Goal: Task Accomplishment & Management: Manage account settings

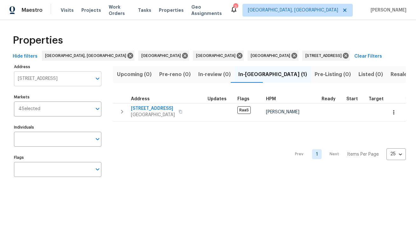
click at [80, 78] on input "[STREET_ADDRESS]" at bounding box center [53, 78] width 78 height 15
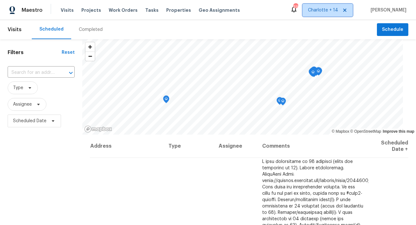
click at [347, 8] on icon at bounding box center [344, 10] width 5 height 5
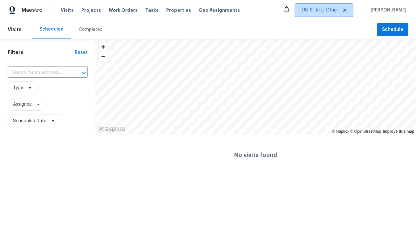
click at [327, 14] on span "Alabama Other" at bounding box center [324, 10] width 58 height 13
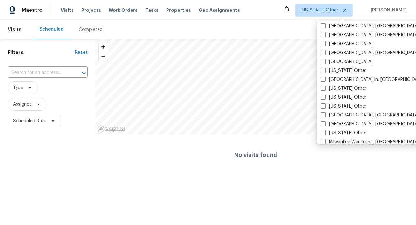
scroll to position [422, 0]
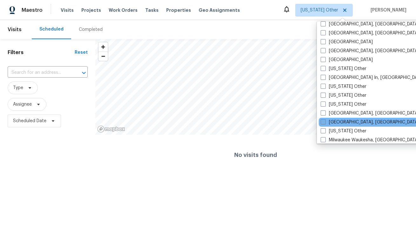
click at [321, 120] on span at bounding box center [323, 121] width 5 height 5
click at [321, 120] on input "[GEOGRAPHIC_DATA], [GEOGRAPHIC_DATA]" at bounding box center [323, 121] width 4 height 4
checkbox input "true"
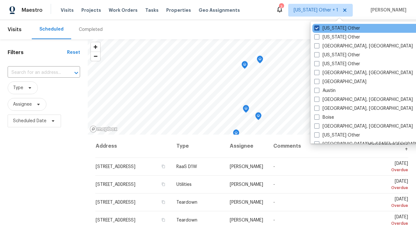
click at [333, 27] on label "Alabama Other" at bounding box center [337, 28] width 46 height 6
click at [318, 27] on input "Alabama Other" at bounding box center [316, 27] width 4 height 4
checkbox input "false"
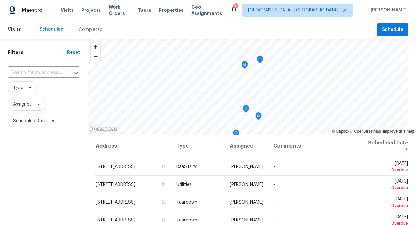
click at [251, 27] on div "Scheduled Completed" at bounding box center [204, 29] width 345 height 19
